Goal: Information Seeking & Learning: Find specific fact

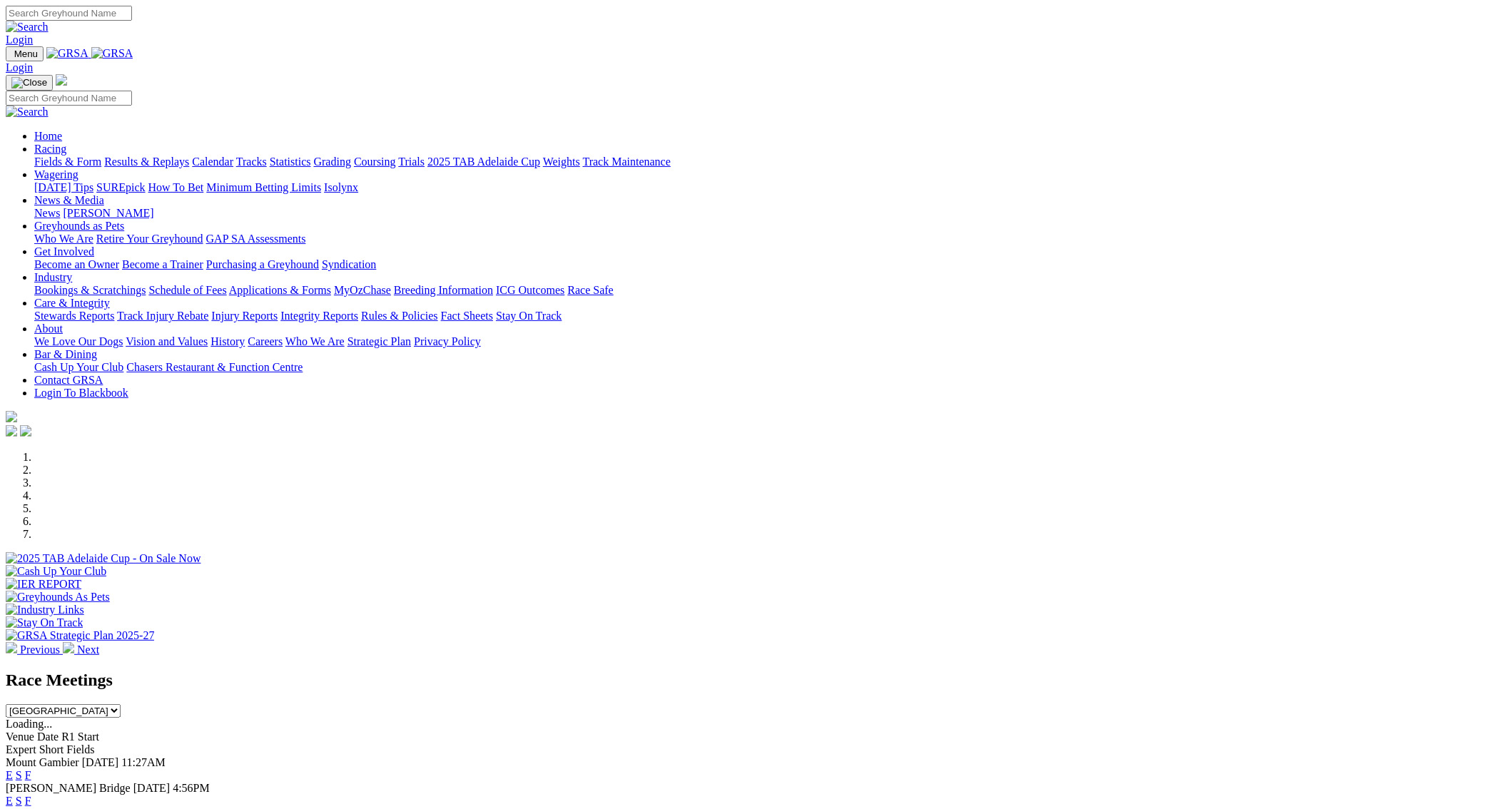
click at [114, 310] on link "Stewards Reports" at bounding box center [74, 316] width 80 height 12
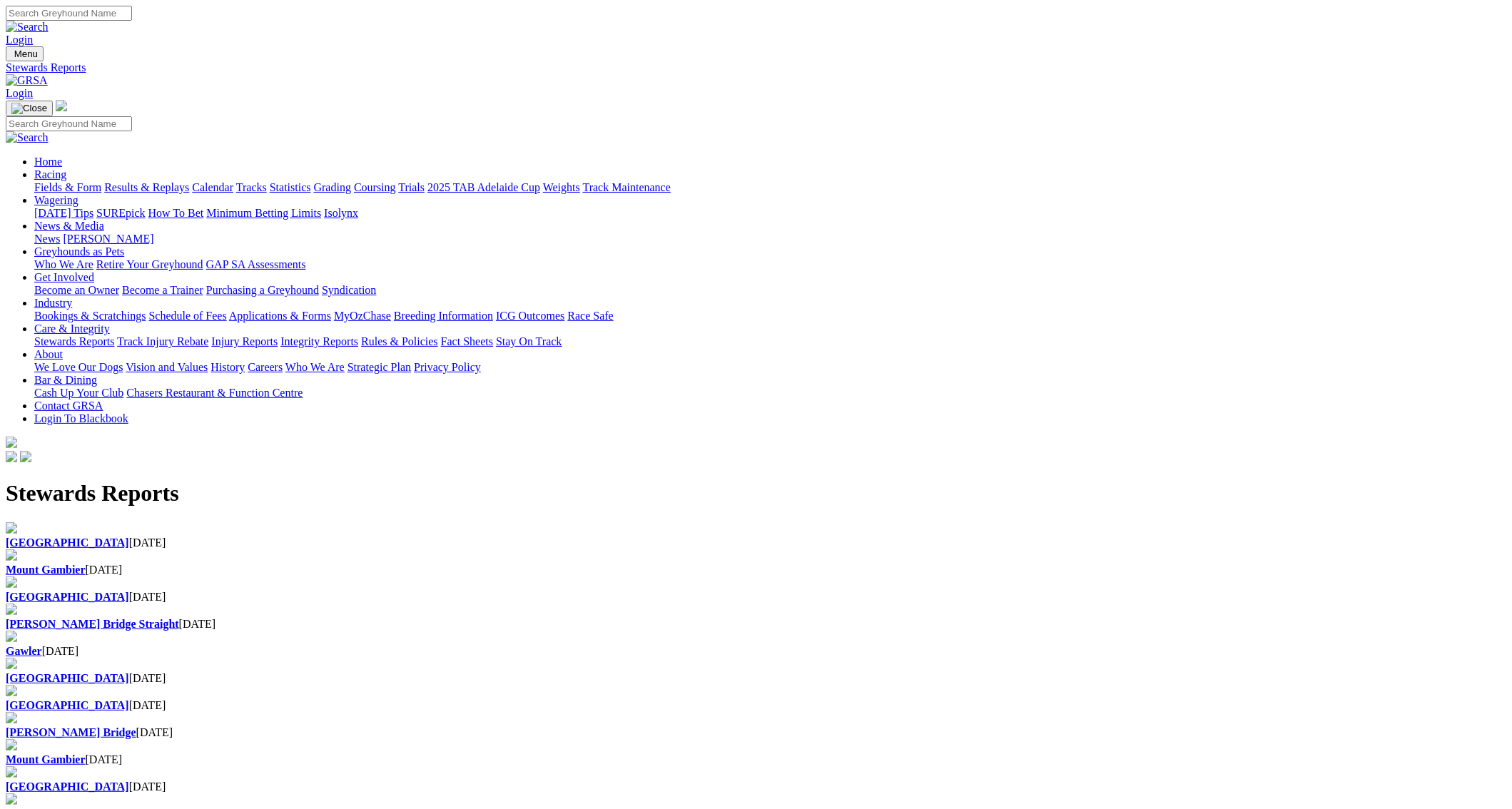
click at [85, 754] on b "Mount Gambier" at bounding box center [46, 760] width 80 height 12
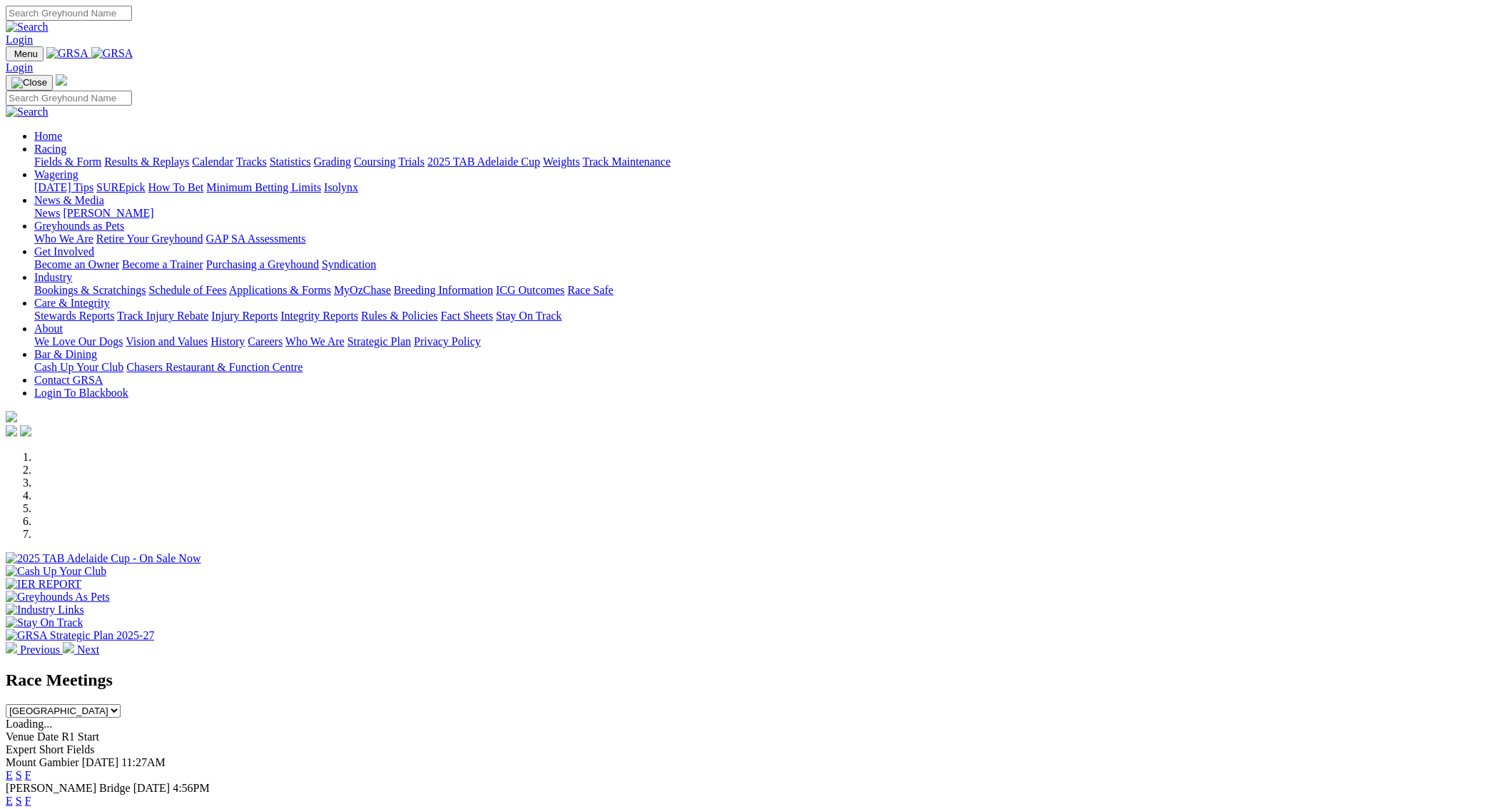
click at [311, 156] on link "Statistics" at bounding box center [290, 162] width 42 height 12
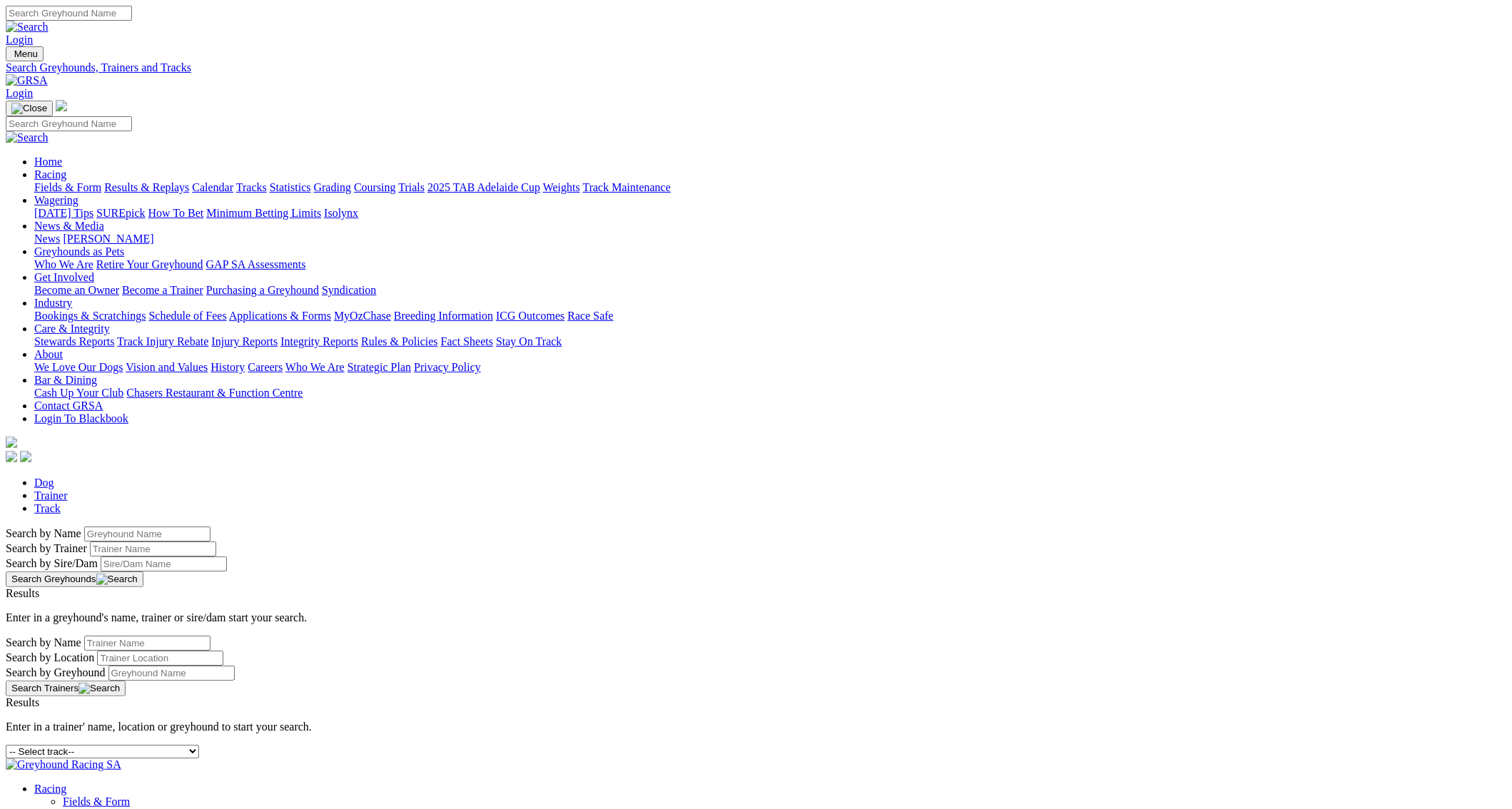
click at [358, 335] on link "Integrity Reports" at bounding box center [319, 341] width 78 height 12
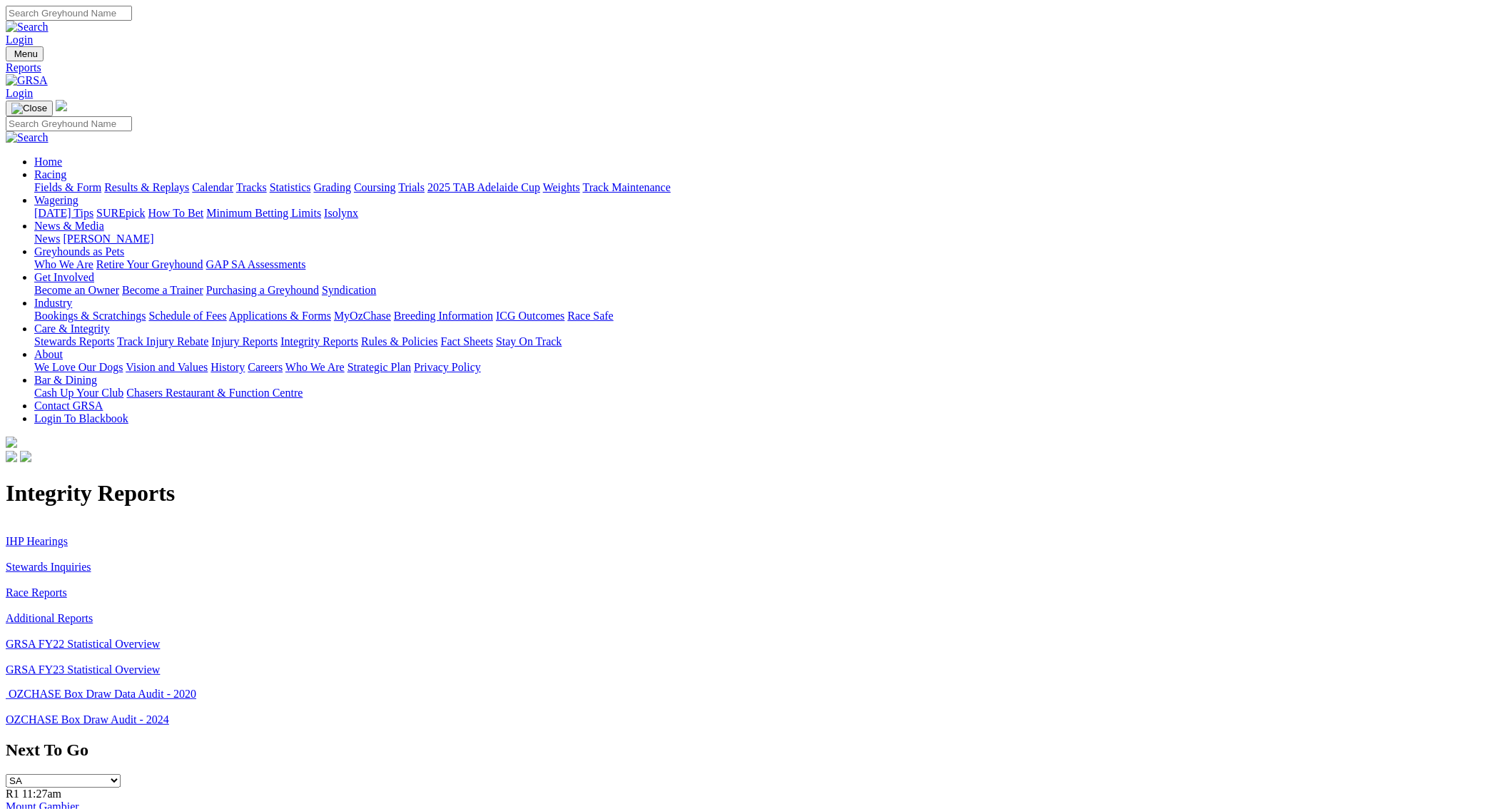
click at [68, 535] on link "IHP Hearings" at bounding box center [36, 541] width 62 height 12
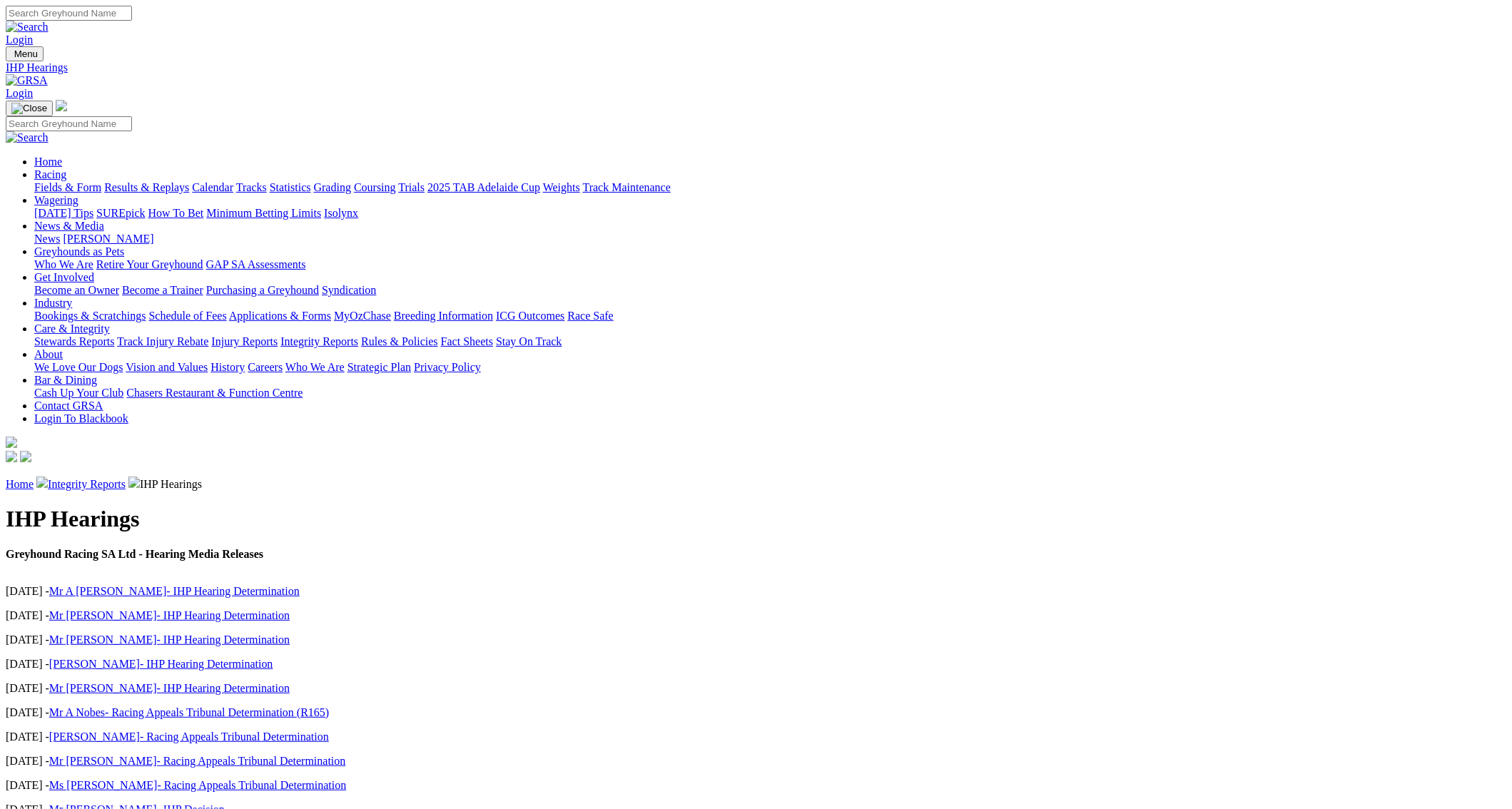
click at [300, 585] on link "Mr A Holmes- IHP Hearing Determination" at bounding box center [175, 591] width 251 height 12
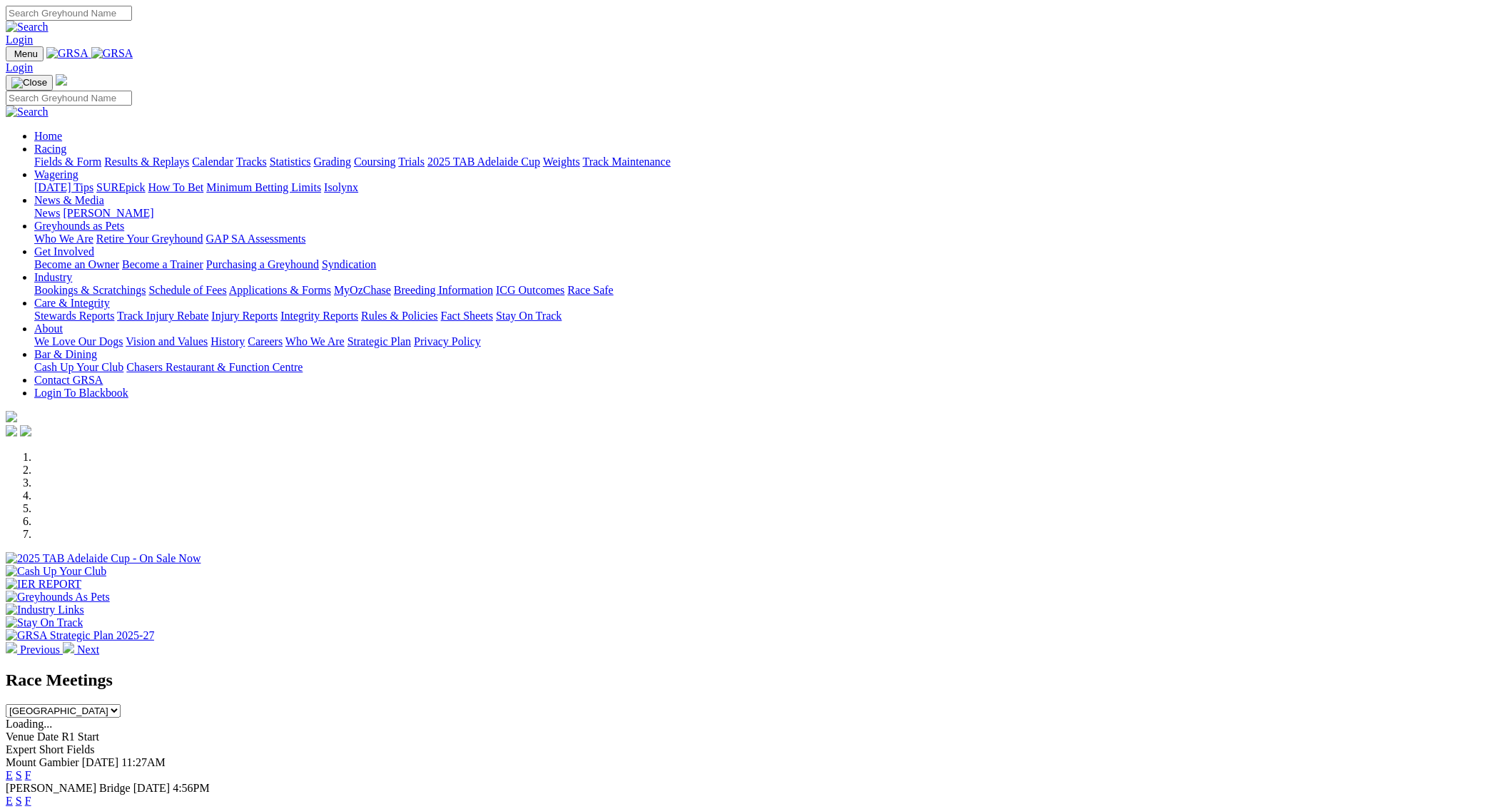
click at [358, 310] on link "Integrity Reports" at bounding box center [319, 316] width 78 height 12
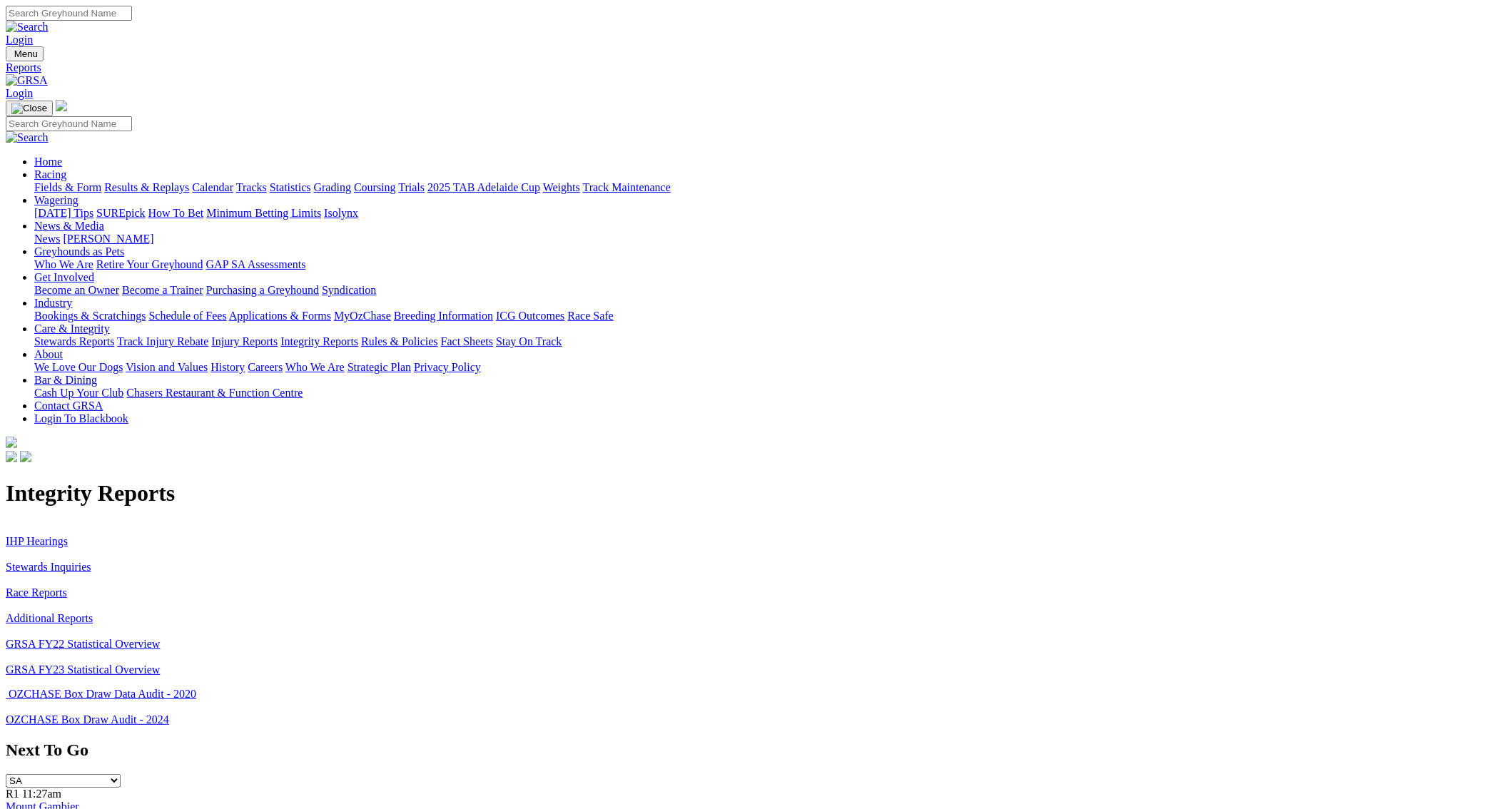
click at [68, 535] on link "IHP Hearings" at bounding box center [36, 541] width 62 height 12
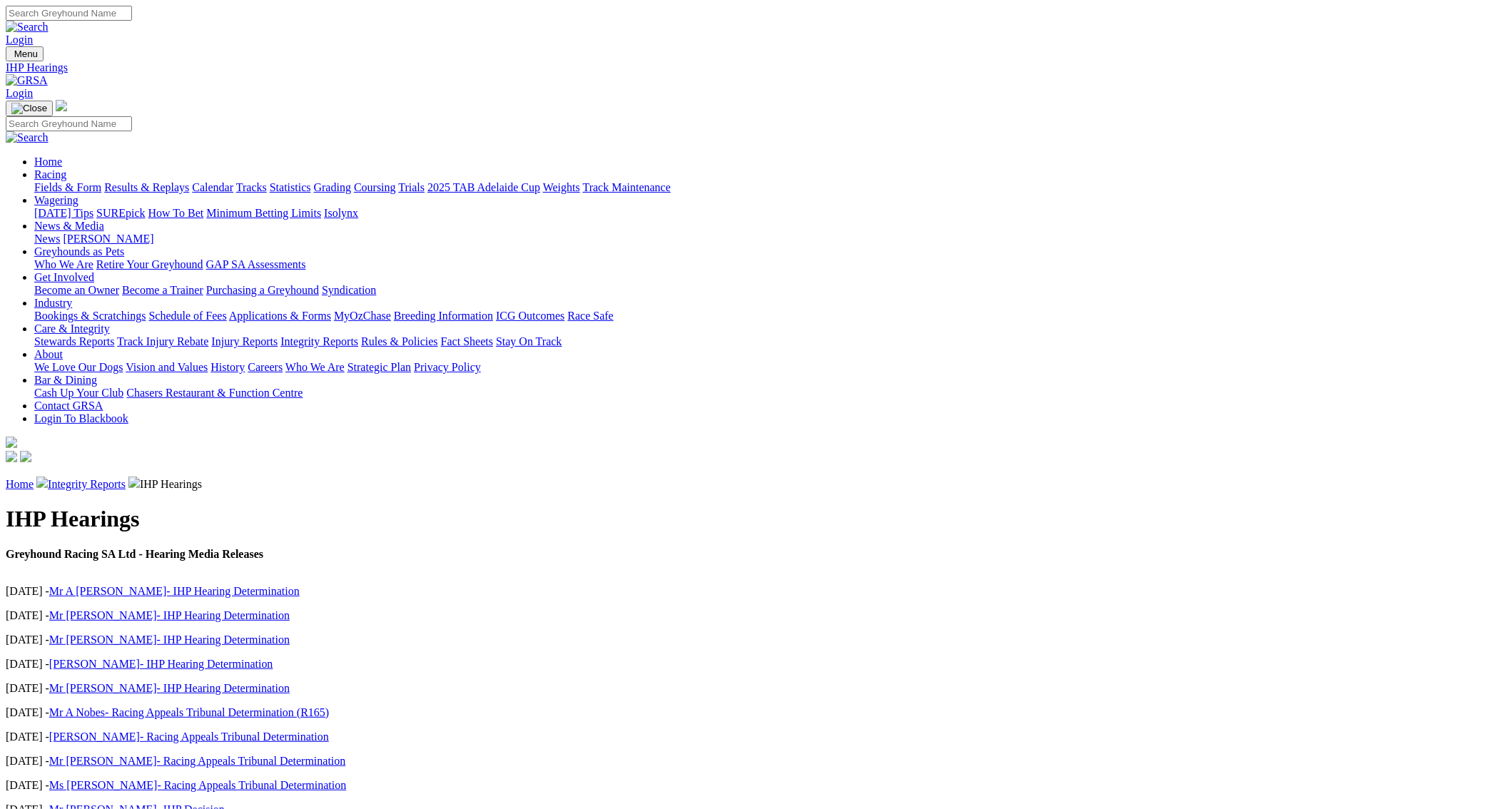
click at [300, 585] on link "Mr A [PERSON_NAME]- IHP Hearing Determination" at bounding box center [175, 591] width 251 height 12
